Goal: Task Accomplishment & Management: Complete application form

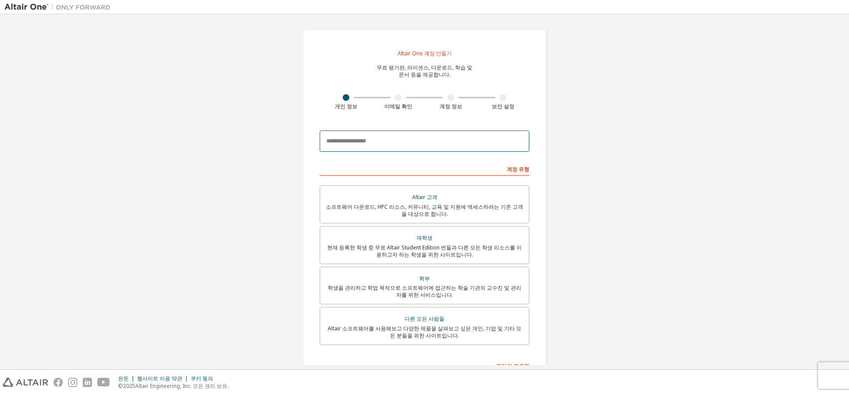
click at [424, 143] on input "email" at bounding box center [425, 140] width 210 height 21
click at [563, 161] on div "Altair One 계정 만들기 무료 평가판, 라이센스, 다운로드, 학습 및 문서 등을 제공합니다. 개인 정보 이메일 확인 계정 정보 보안 설…" at bounding box center [424, 254] width 840 height 470
click at [388, 140] on input "email" at bounding box center [425, 140] width 210 height 21
click at [572, 166] on div "Altair One 계정 만들기 무료 평가판, 라이센스, 다운로드, 학습 및 문서 등을 제공합니다. 개인 정보 이메일 확인 계정 정보 보안 설…" at bounding box center [424, 254] width 840 height 470
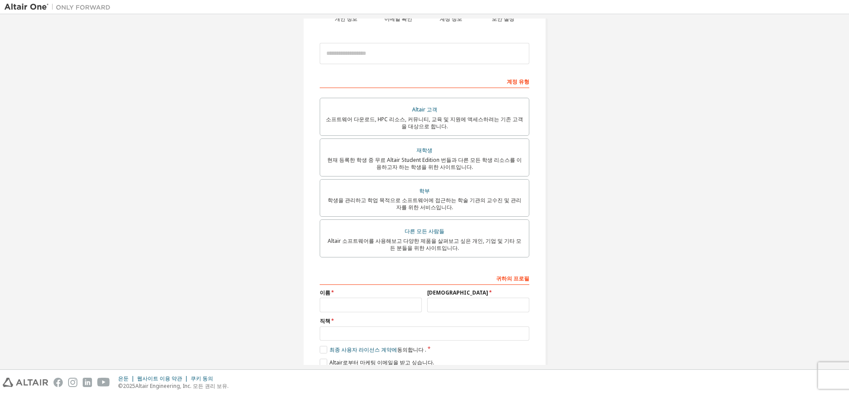
scroll to position [88, 0]
click at [495, 168] on div "현재 등록한 학생 중 무료 Altair Student Edition 번들과 다른 모든 학생 리소스를 이용하고자 하는 학생을 위한 사이트입니다." at bounding box center [424, 163] width 198 height 14
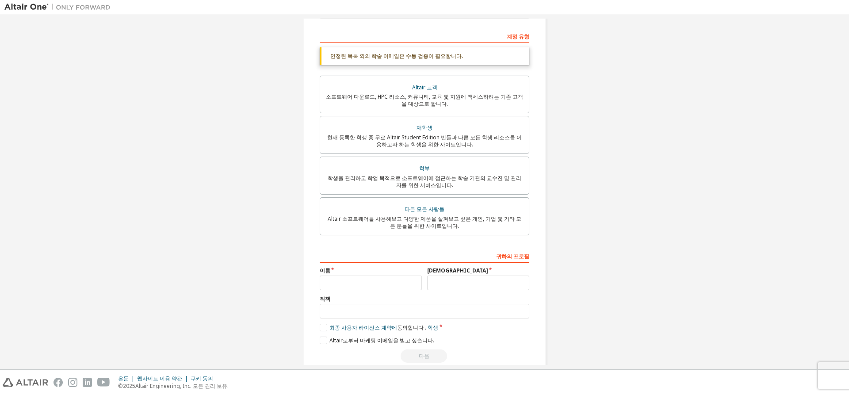
click at [593, 202] on div "Altair One 계정 만들기 무료 평가판, 라이센스, 다운로드, 학습 및 문서 등을 제공합니다. 개인 정보 이메일 확인 계정 정보 보안 설…" at bounding box center [424, 132] width 840 height 493
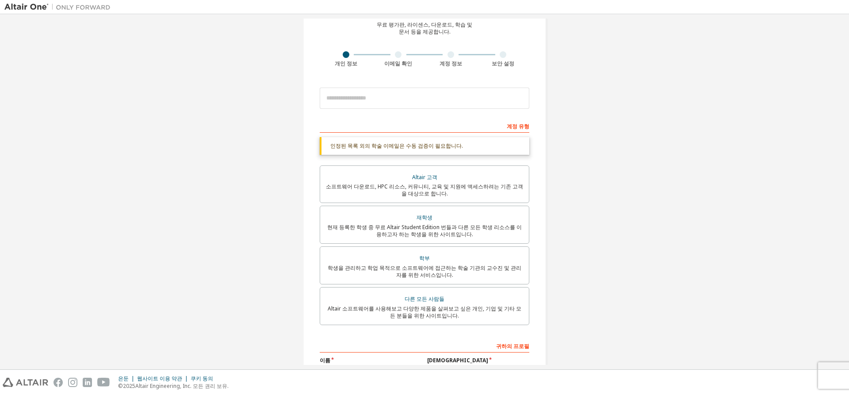
scroll to position [0, 0]
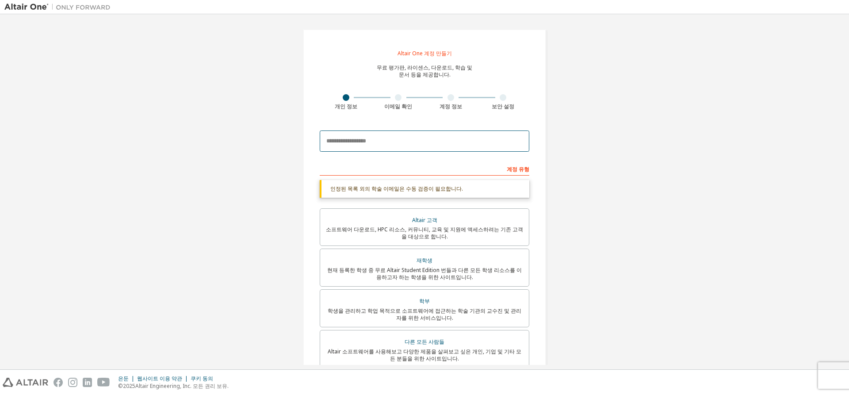
click at [455, 142] on input "email" at bounding box center [425, 140] width 210 height 21
click at [582, 138] on div "Altair One 계정 만들기 무료 평가판, 라이센스, 다운로드, 학습 및 문서 등을 제공합니다. 개인 정보 이메일 확인 계정 정보 보안 설…" at bounding box center [424, 265] width 840 height 493
